Goal: Navigation & Orientation: Find specific page/section

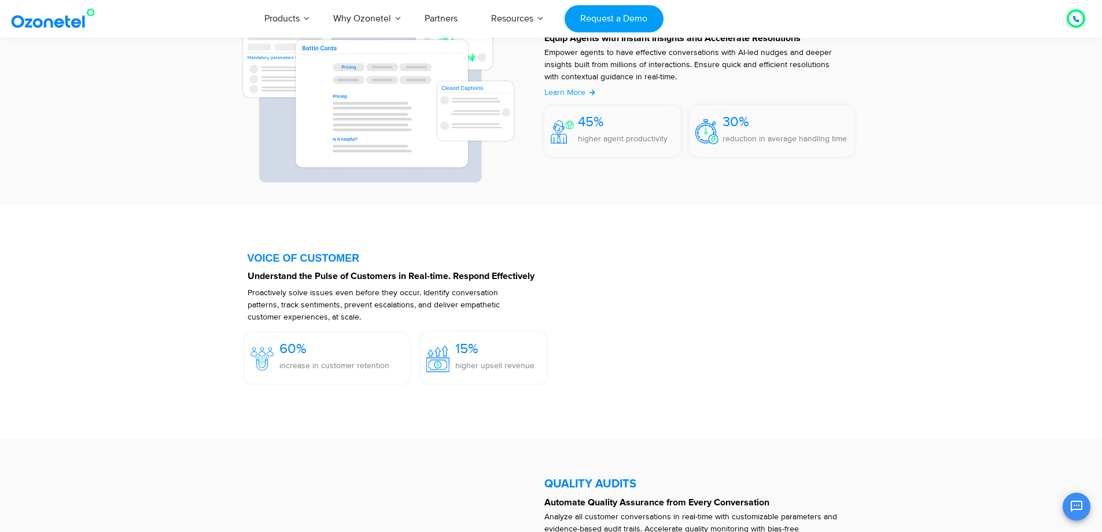
scroll to position [1504, 0]
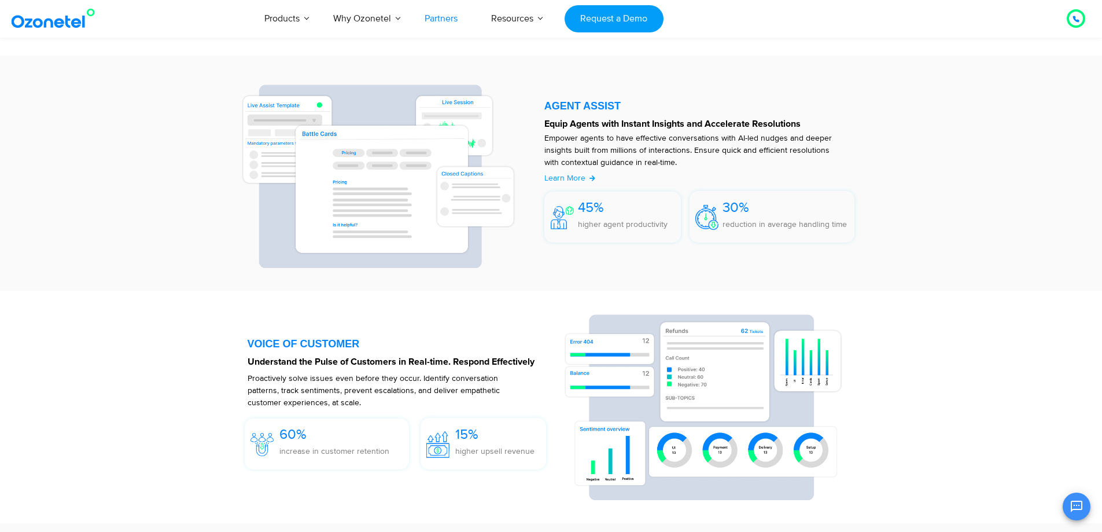
click at [447, 20] on link "Partners" at bounding box center [441, 18] width 67 height 38
